Goal: Find specific page/section: Find specific page/section

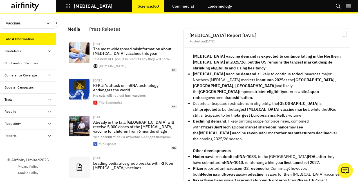
scroll to position [429, 164]
click at [11, 137] on div "Reports" at bounding box center [10, 135] width 12 height 5
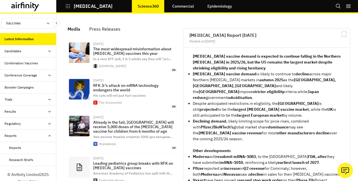
click at [16, 147] on div "Reports" at bounding box center [15, 147] width 12 height 5
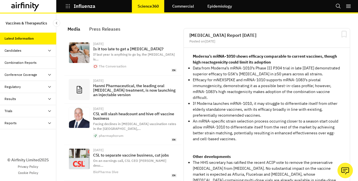
click at [15, 122] on div "Reports" at bounding box center [10, 123] width 12 height 5
click at [17, 135] on div "Reports" at bounding box center [15, 135] width 12 height 5
